Goal: Navigation & Orientation: Understand site structure

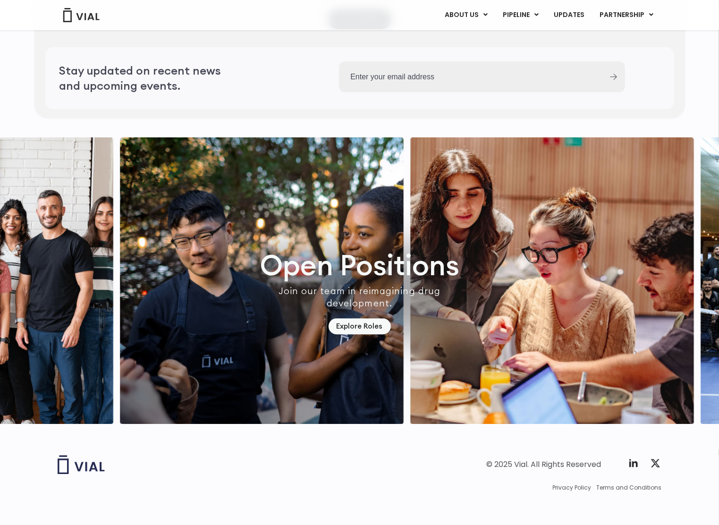
scroll to position [2580, 0]
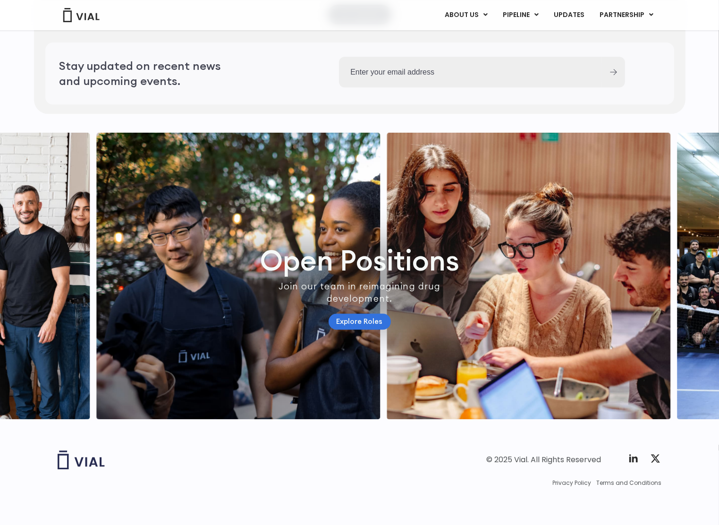
click at [355, 313] on link "Explore Roles" at bounding box center [360, 321] width 62 height 17
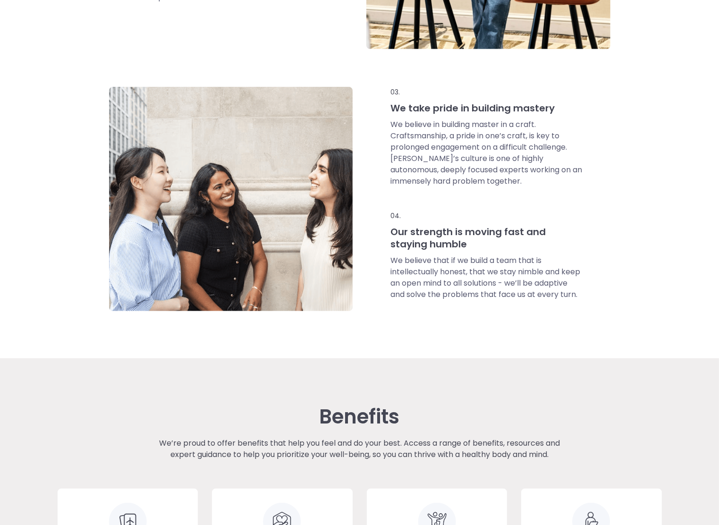
scroll to position [708, 0]
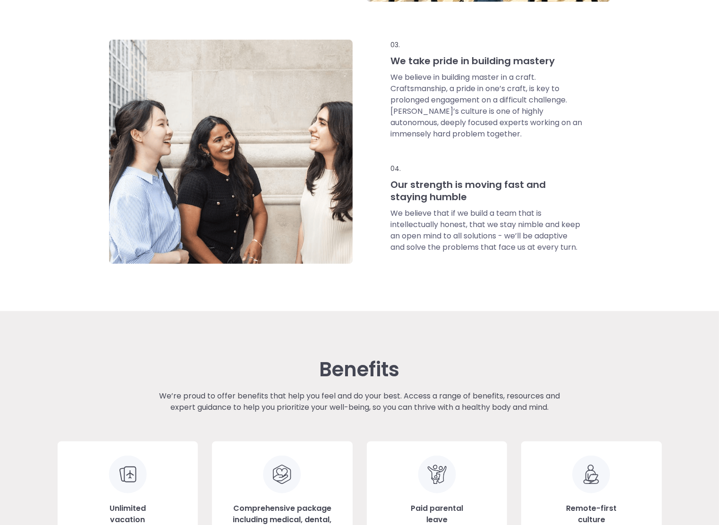
drag, startPoint x: 430, startPoint y: 228, endPoint x: 336, endPoint y: 331, distance: 139.7
click at [336, 331] on div "Benefits We’re proud to offer benefits that help you feel and do your best. Acc…" at bounding box center [360, 454] width 604 height 287
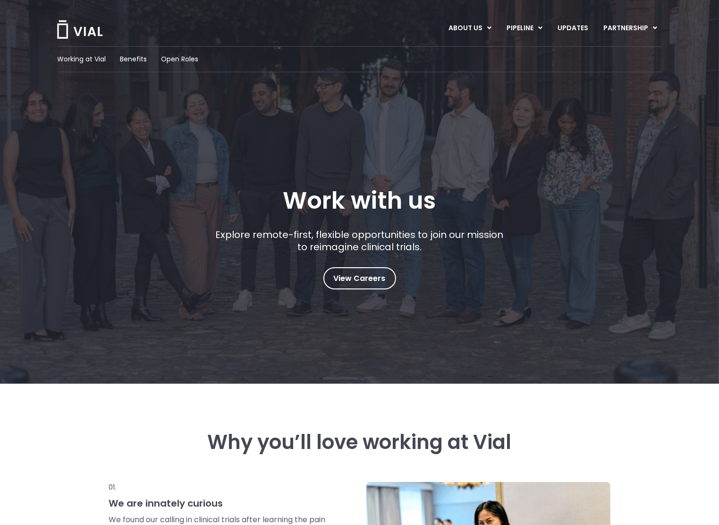
scroll to position [0, 0]
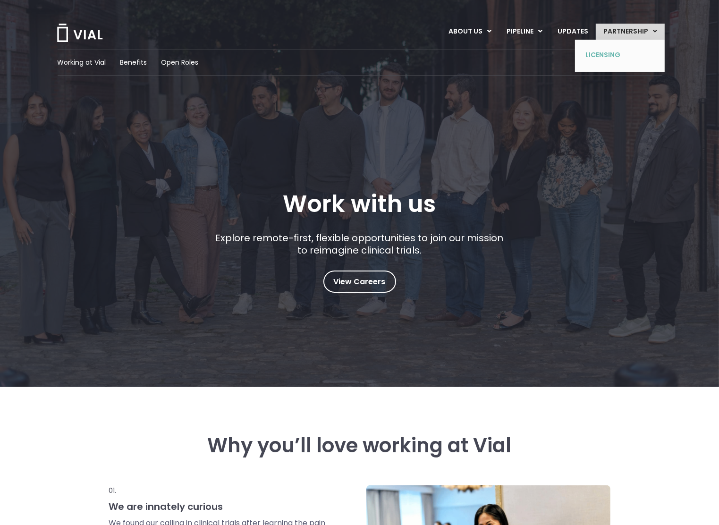
click at [610, 56] on link "LICENSING" at bounding box center [612, 55] width 69 height 15
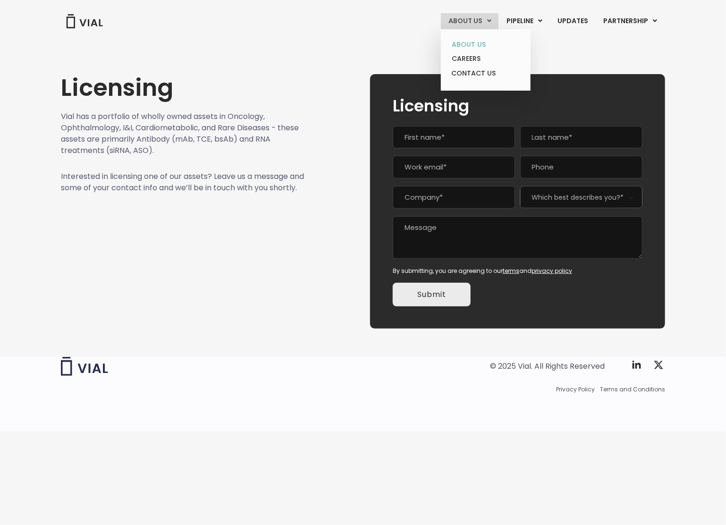
click at [470, 40] on link "ABOUT US" at bounding box center [485, 44] width 83 height 15
